Goal: Task Accomplishment & Management: Manage account settings

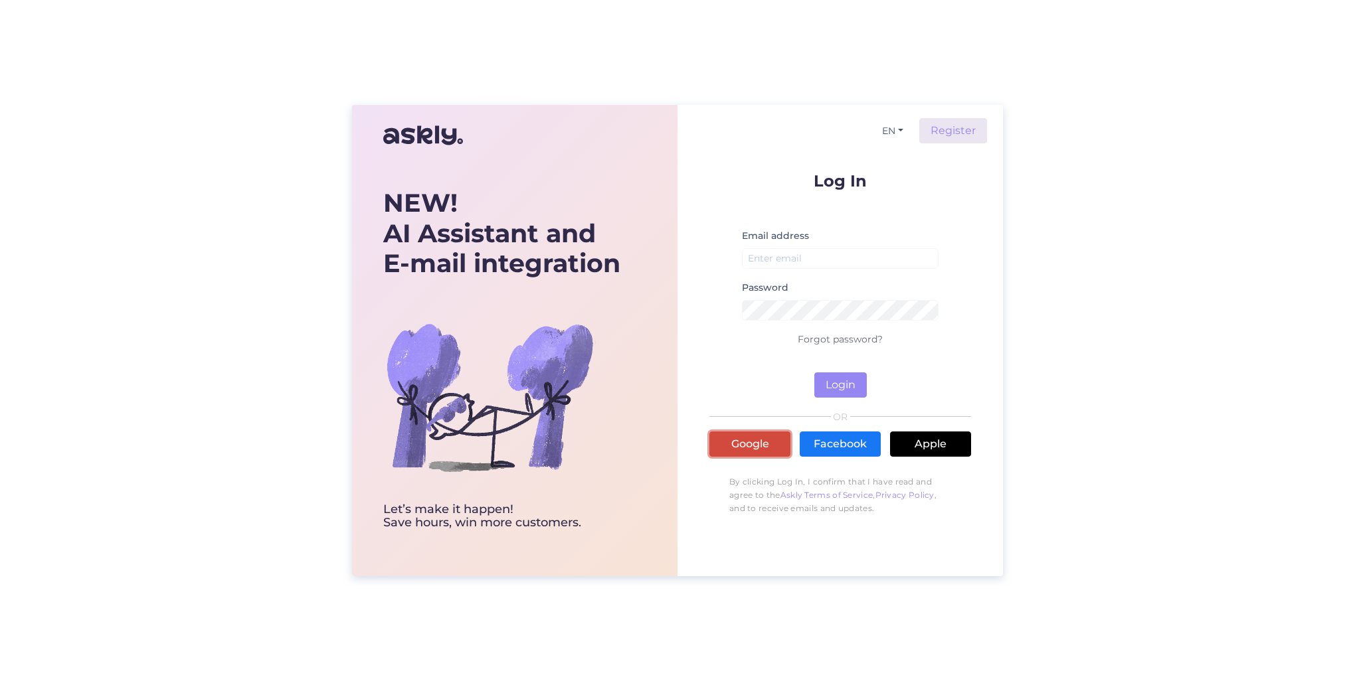
click at [748, 443] on link "Google" at bounding box center [749, 444] width 81 height 25
click at [830, 258] on input "email" at bounding box center [840, 258] width 197 height 21
type input "[PERSON_NAME][EMAIL_ADDRESS][DOMAIN_NAME]"
click at [851, 386] on button "Login" at bounding box center [840, 385] width 52 height 25
click at [788, 257] on input "email" at bounding box center [840, 258] width 197 height 21
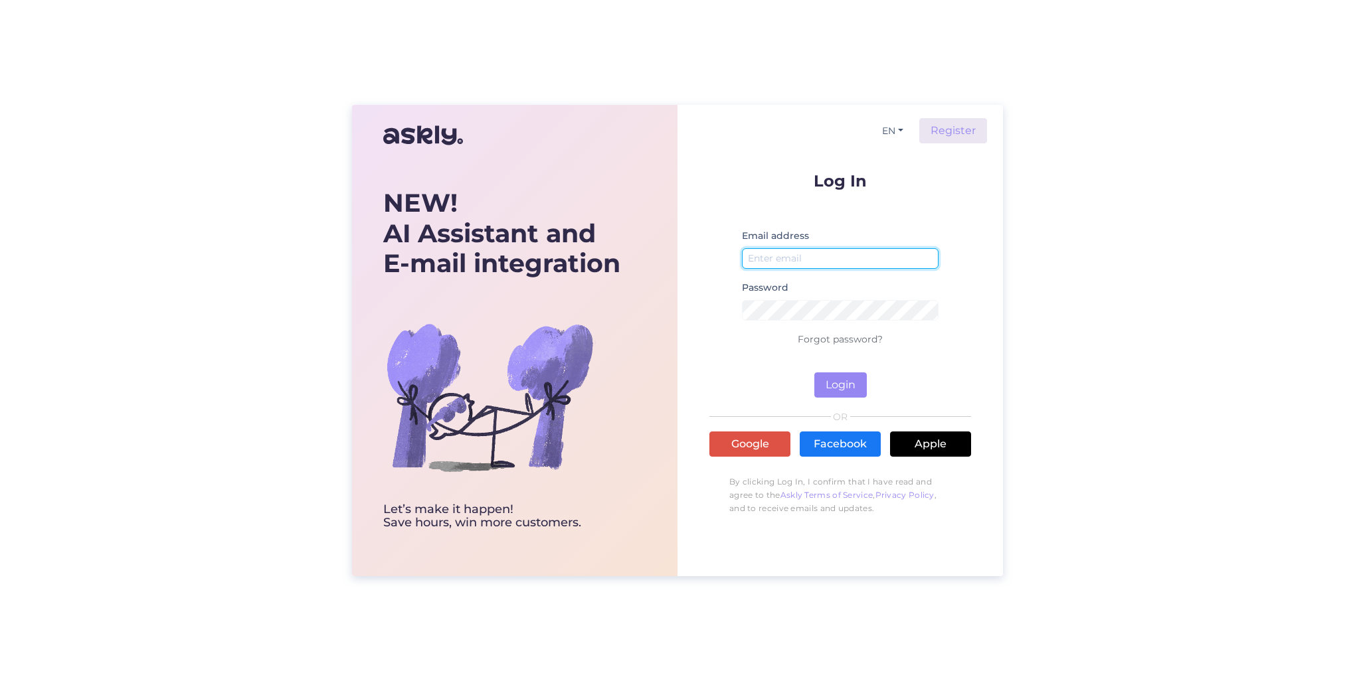
type input "[PERSON_NAME][EMAIL_ADDRESS][DOMAIN_NAME]"
click at [842, 392] on button "Login" at bounding box center [840, 385] width 52 height 25
